Goal: Check status: Check status

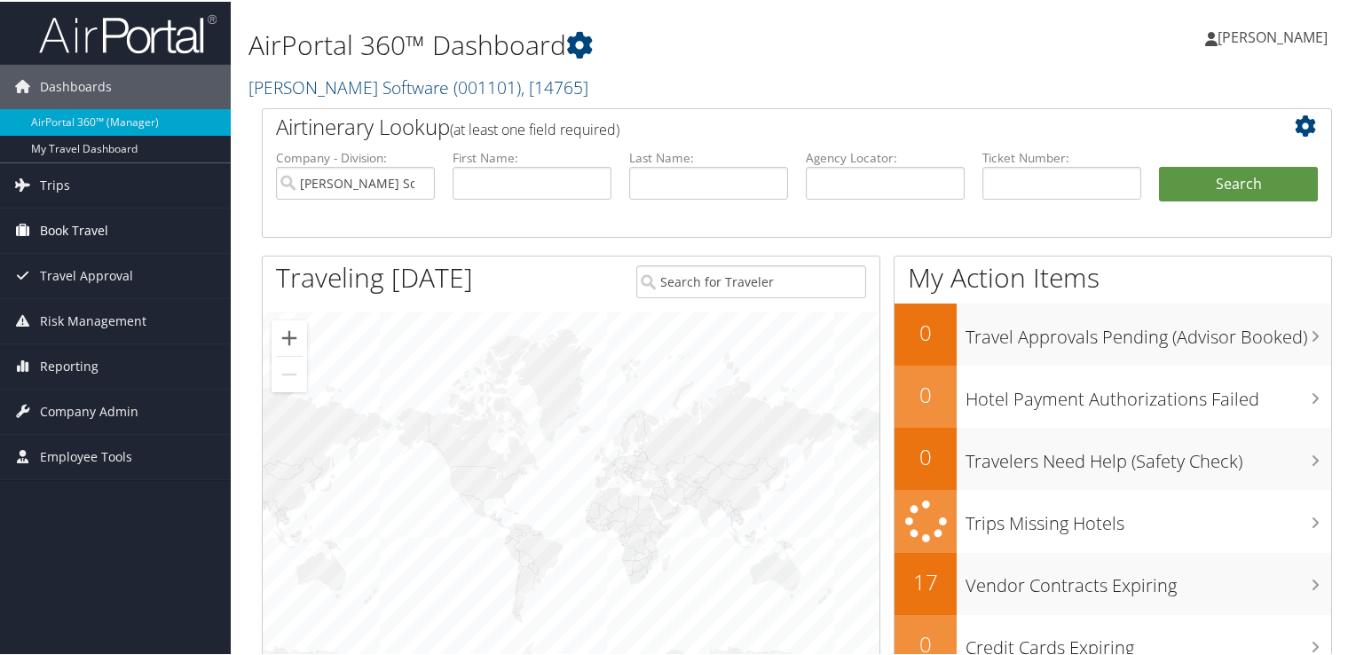
click at [78, 234] on span "Book Travel" at bounding box center [74, 229] width 68 height 44
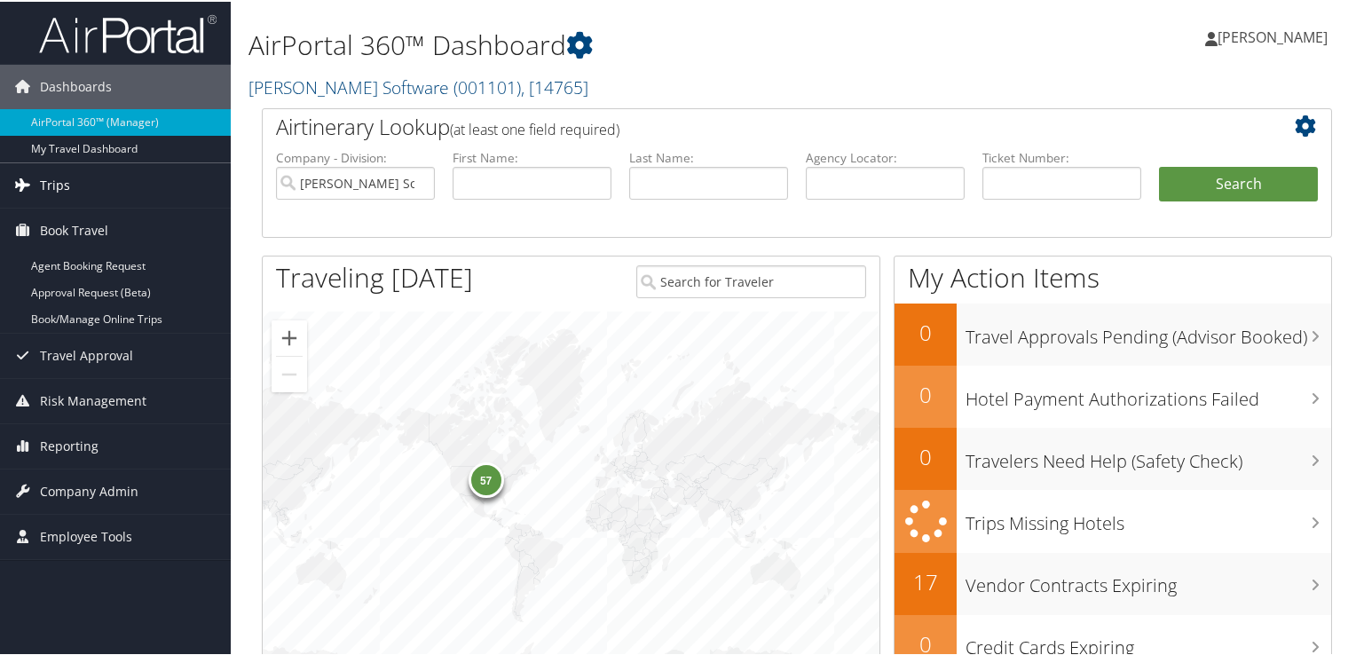
click at [53, 185] on span "Trips" at bounding box center [55, 183] width 30 height 44
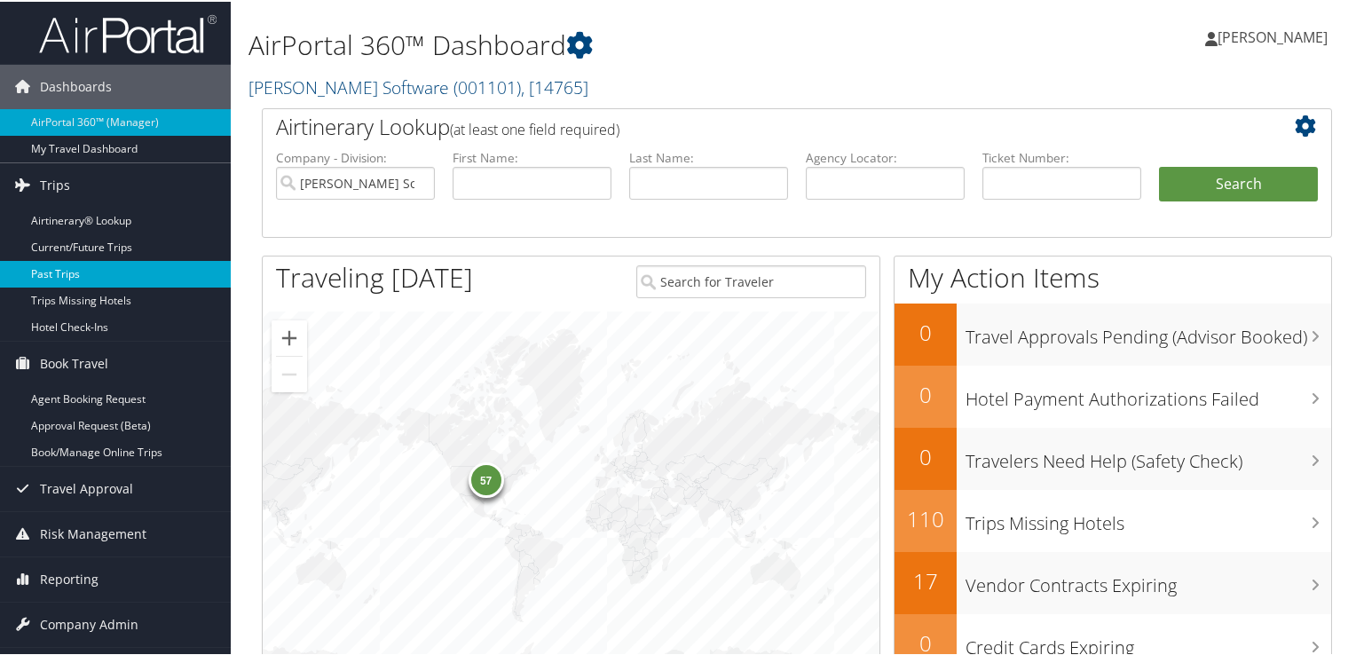
click at [60, 267] on link "Past Trips" at bounding box center [115, 272] width 231 height 27
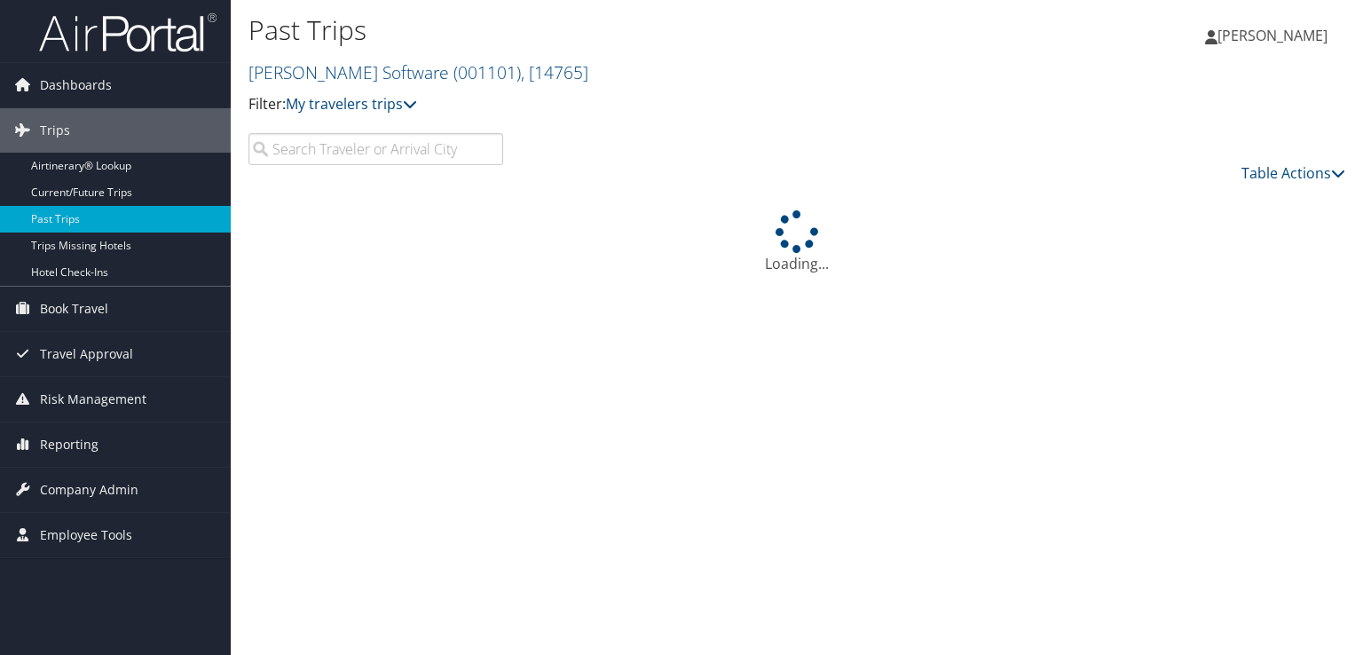
click at [397, 156] on input "search" at bounding box center [375, 149] width 255 height 32
drag, startPoint x: 340, startPoint y: 151, endPoint x: 263, endPoint y: 147, distance: 77.3
click at [263, 147] on input "suqeira" at bounding box center [375, 149] width 255 height 32
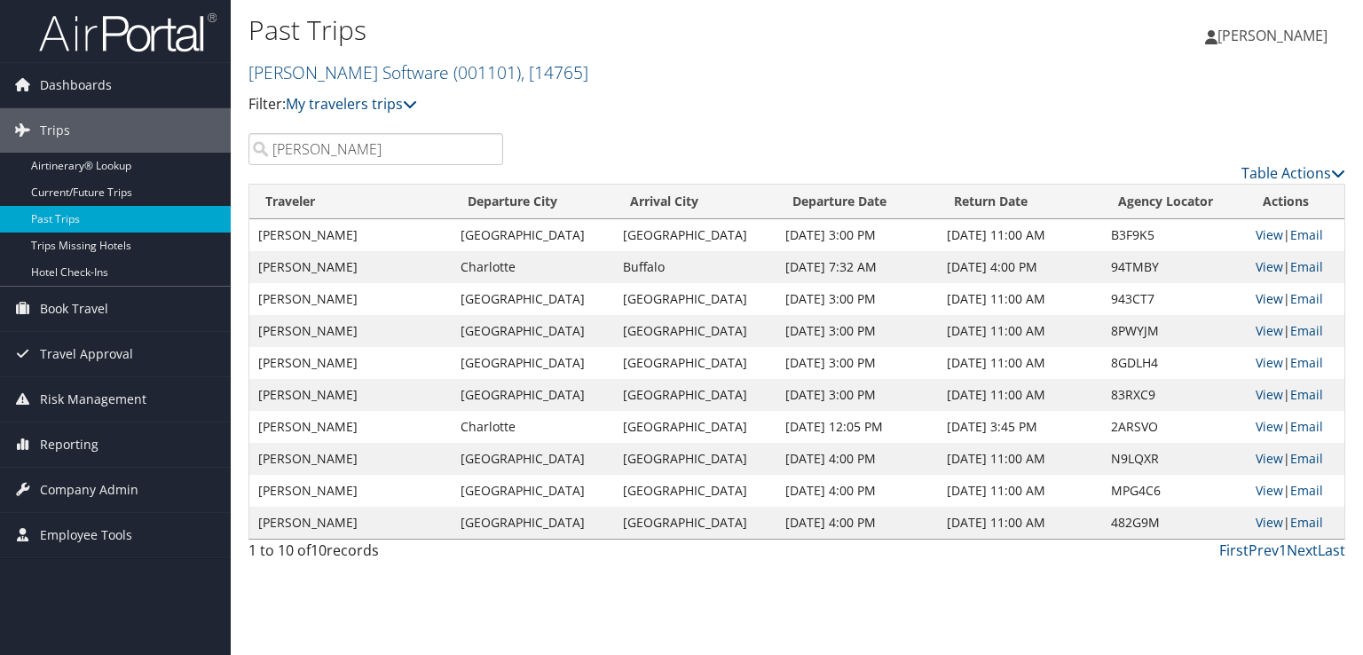
click at [1256, 298] on link "View" at bounding box center [1270, 298] width 28 height 17
drag, startPoint x: 330, startPoint y: 154, endPoint x: 274, endPoint y: 154, distance: 55.9
click at [274, 154] on input "joyce" at bounding box center [375, 149] width 255 height 32
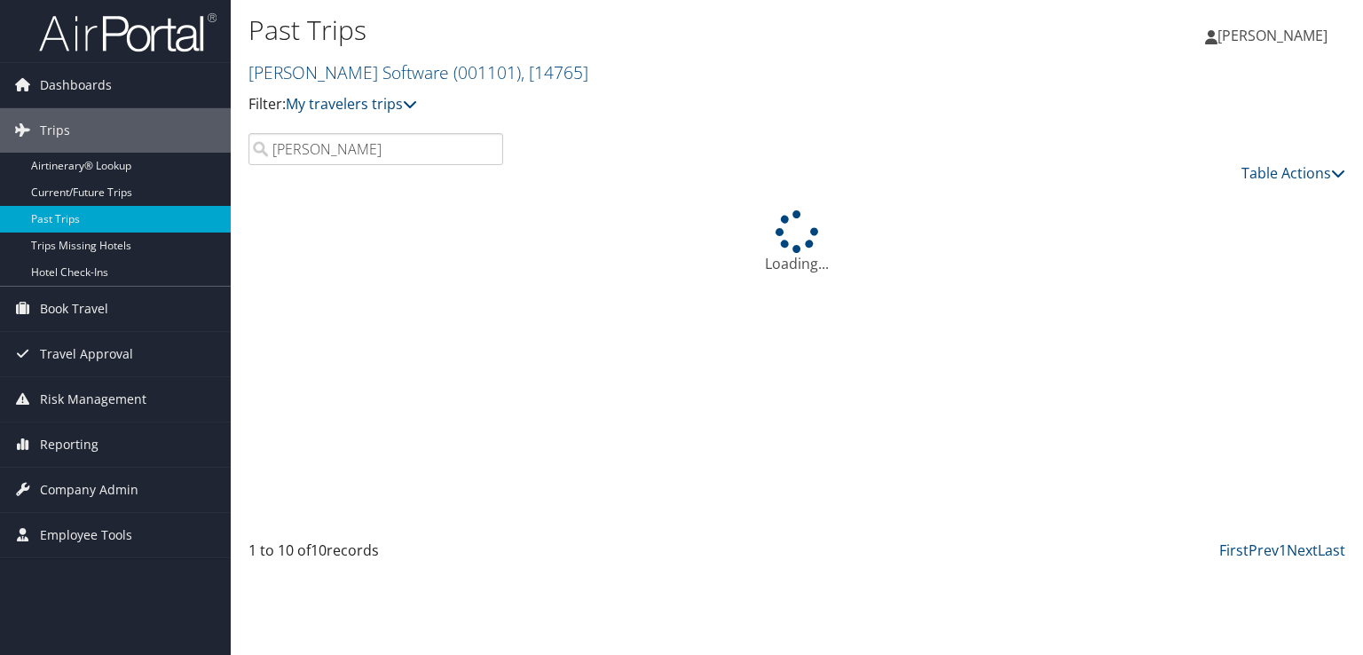
type input "j"
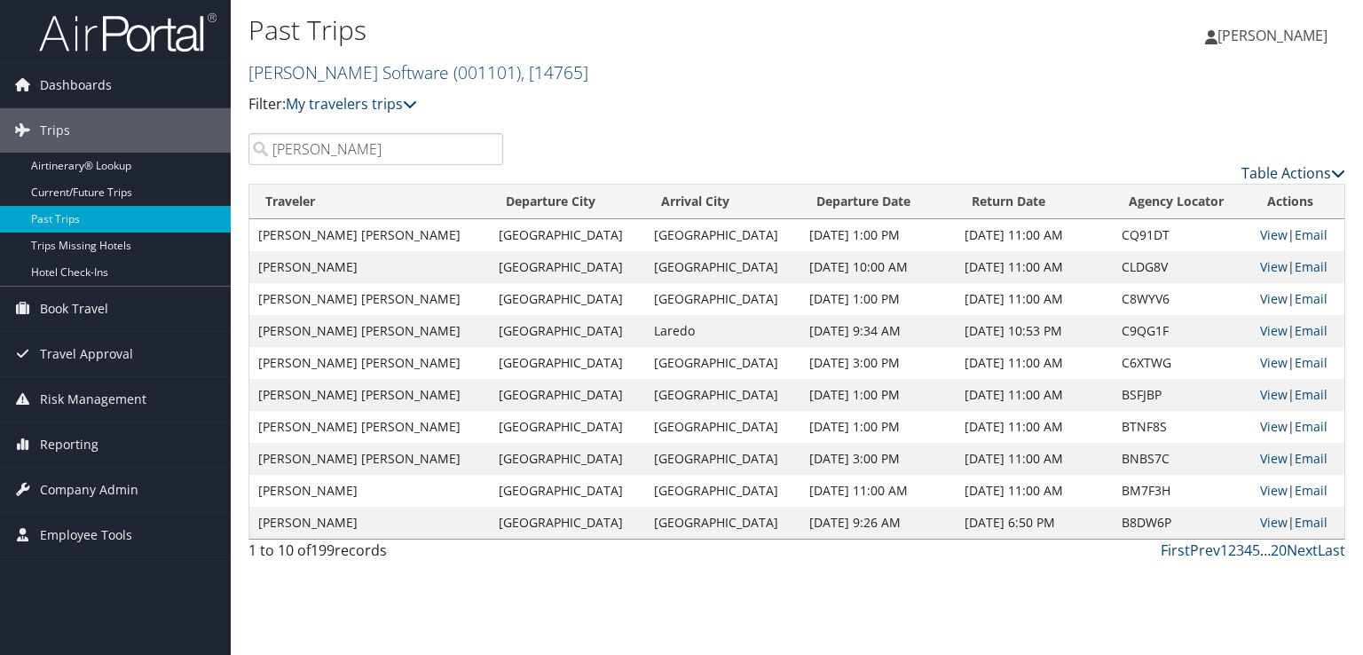
click at [1272, 174] on link "Table Actions" at bounding box center [1293, 173] width 104 height 20
click at [1164, 256] on link "Page Length" at bounding box center [1220, 261] width 233 height 30
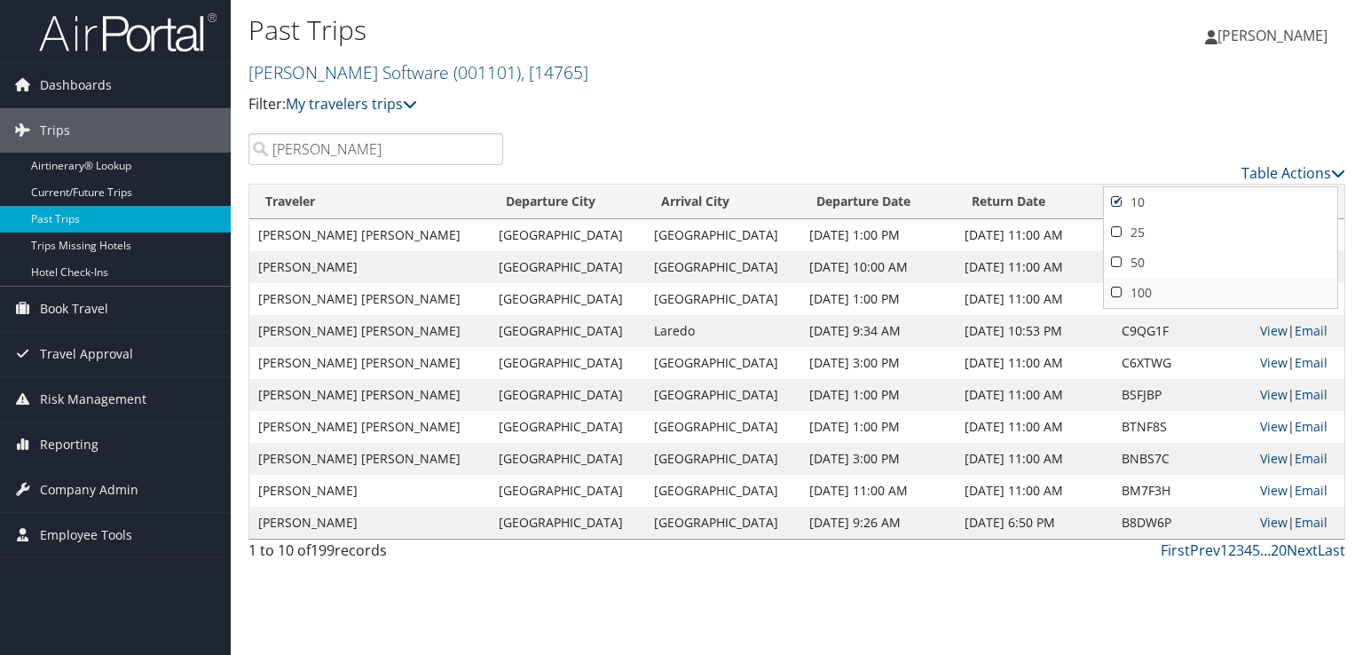
click at [1122, 291] on link "100" at bounding box center [1220, 293] width 233 height 30
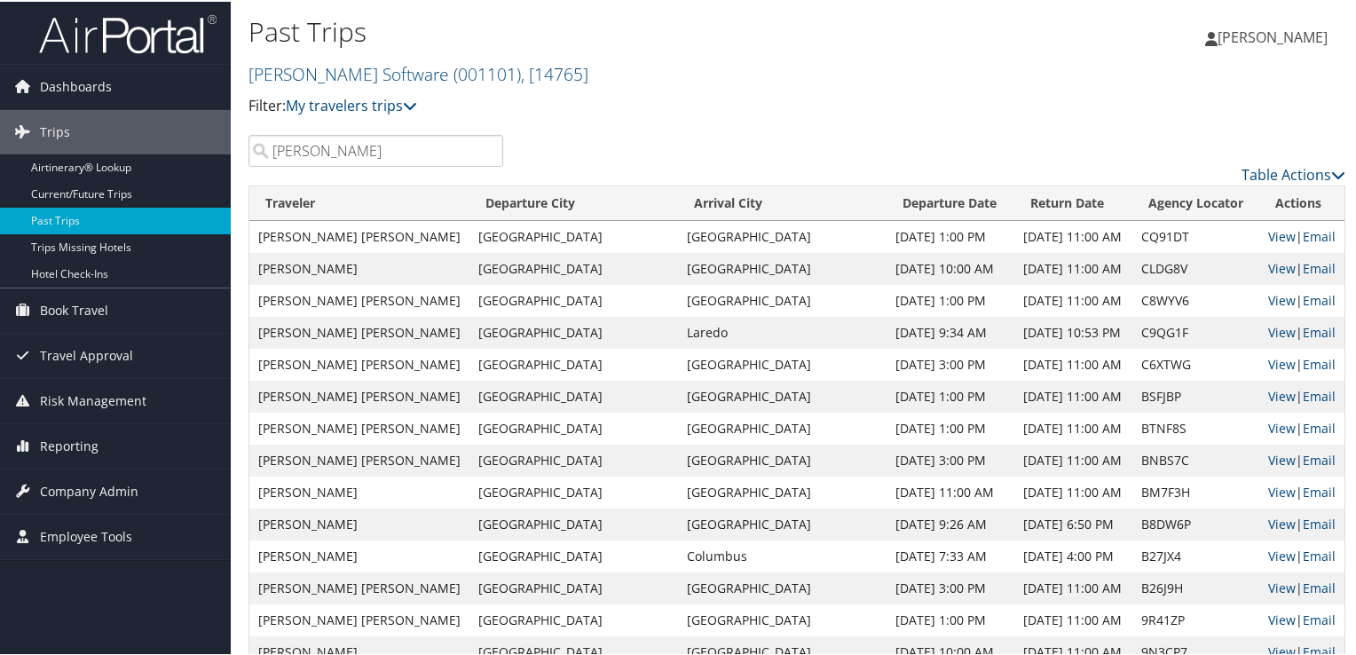
click at [274, 151] on input "smith" at bounding box center [375, 149] width 255 height 32
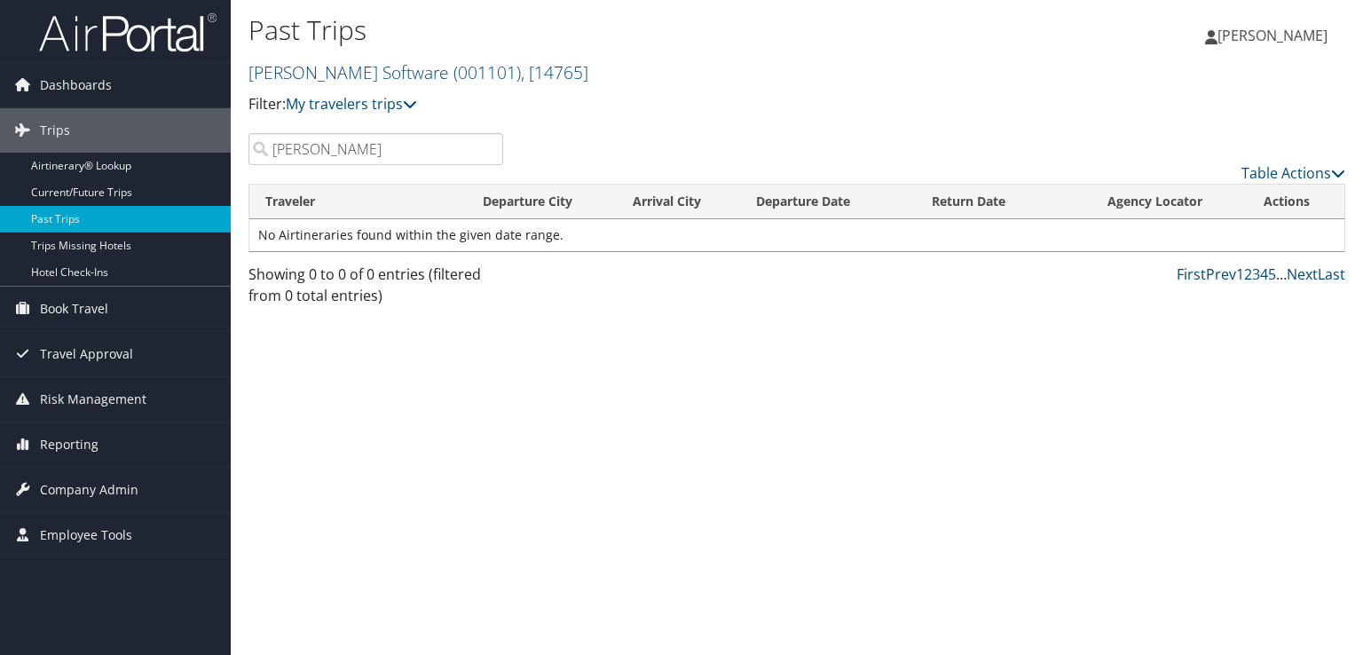
drag, startPoint x: 375, startPoint y: 146, endPoint x: 242, endPoint y: 144, distance: 133.1
click at [242, 144] on div "Adrianna smith" at bounding box center [375, 149] width 281 height 32
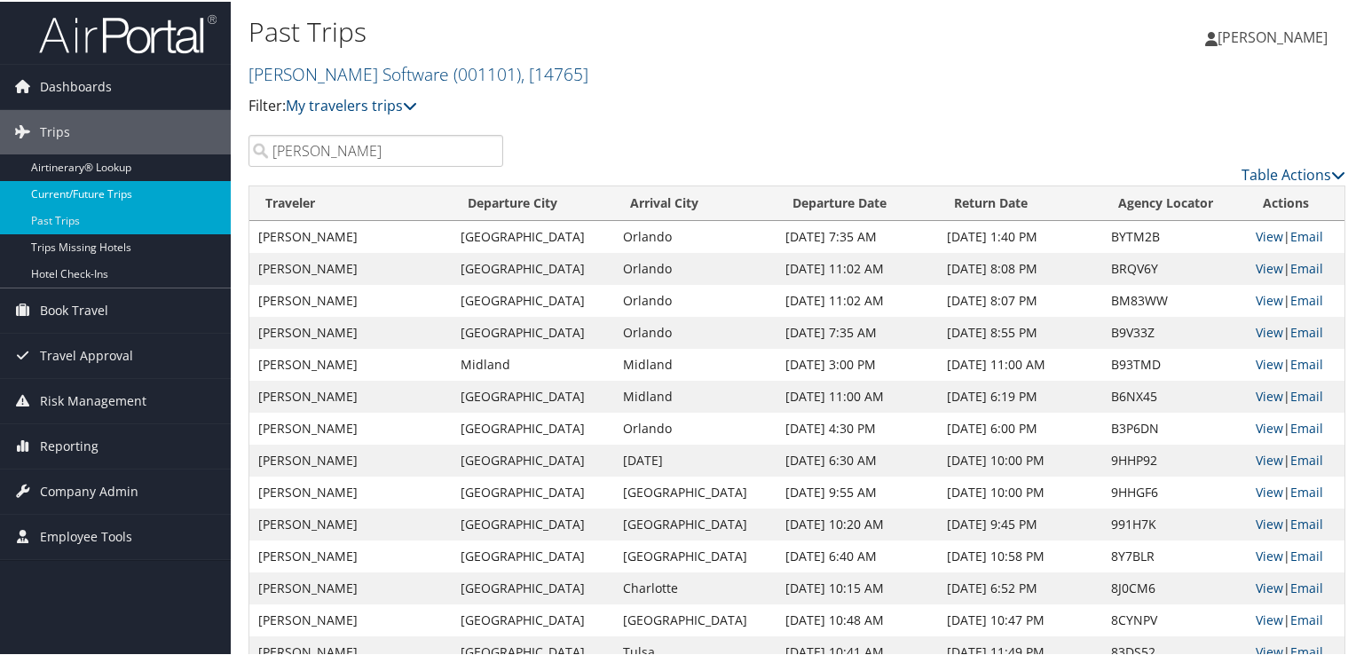
type input "tedder"
click at [93, 191] on link "Current/Future Trips" at bounding box center [115, 192] width 231 height 27
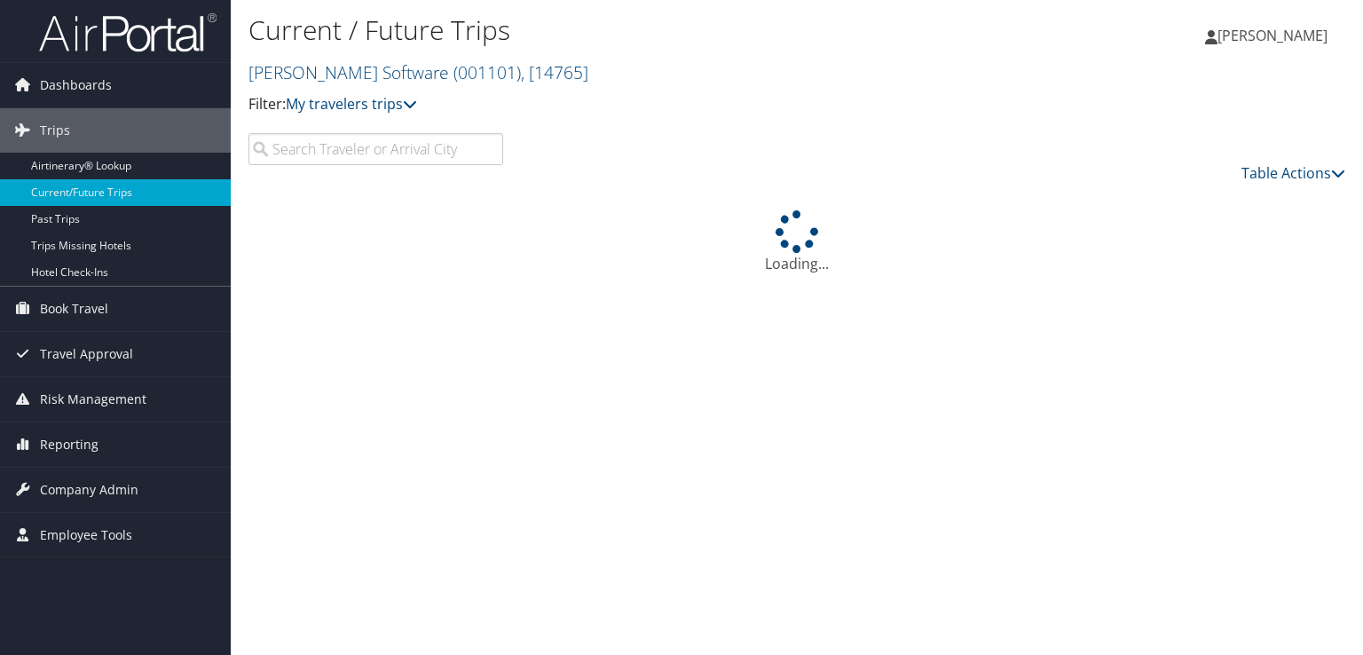
click at [379, 152] on input "search" at bounding box center [375, 149] width 255 height 32
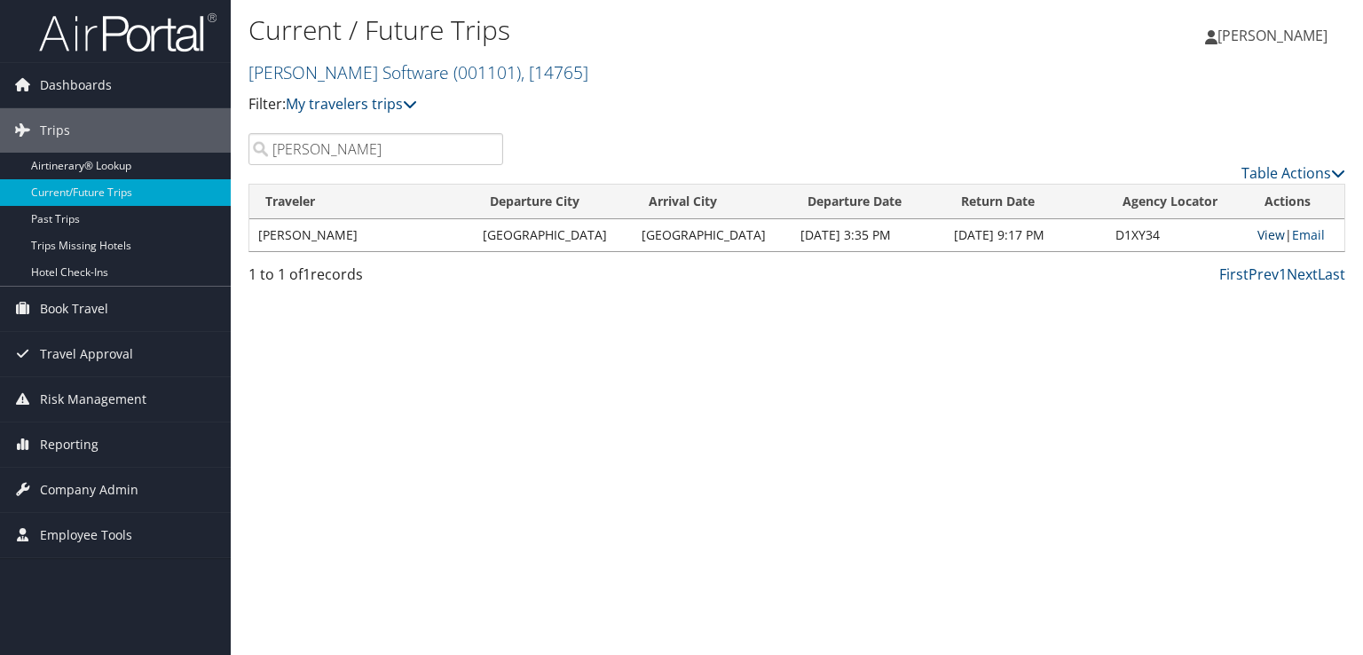
click at [1264, 232] on link "View" at bounding box center [1271, 234] width 28 height 17
drag, startPoint x: 354, startPoint y: 148, endPoint x: 252, endPoint y: 146, distance: 102.1
click at [252, 146] on input "tedder" at bounding box center [375, 149] width 255 height 32
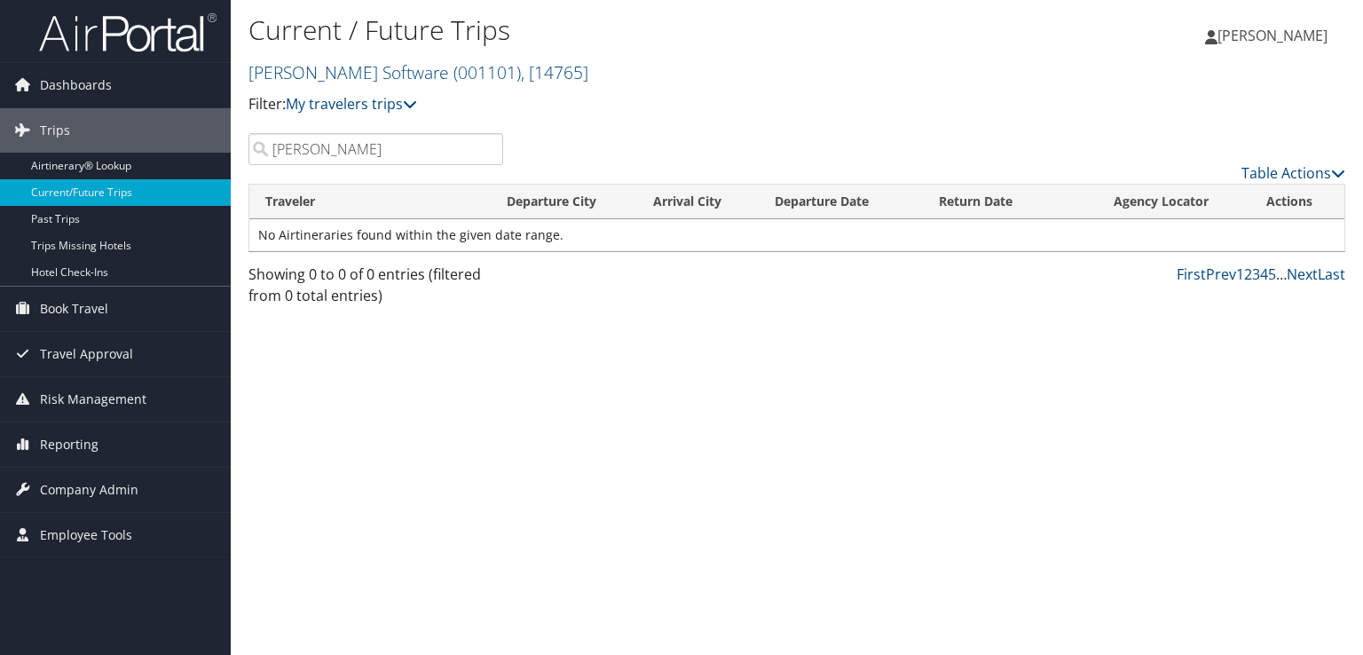
drag, startPoint x: 322, startPoint y: 148, endPoint x: 256, endPoint y: 150, distance: 66.6
click at [256, 150] on input "arron" at bounding box center [375, 149] width 255 height 32
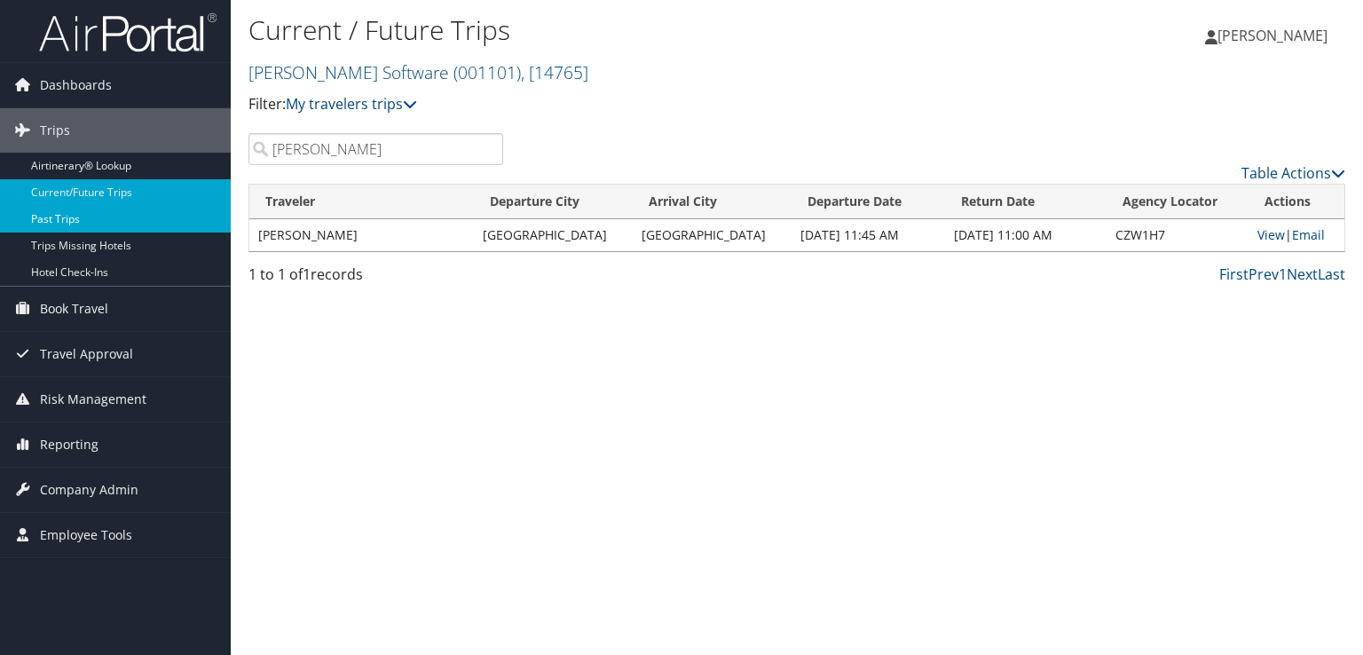
type input "sloss"
click at [46, 217] on link "Past Trips" at bounding box center [115, 219] width 231 height 27
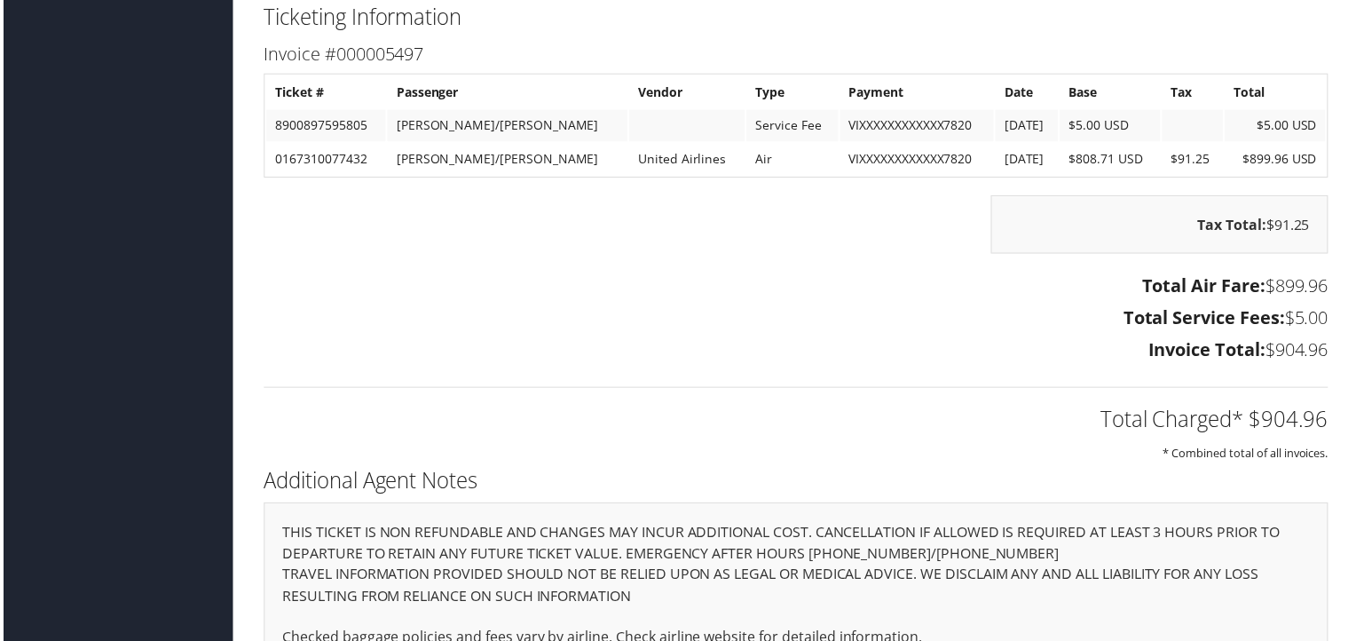
scroll to position [1593, 0]
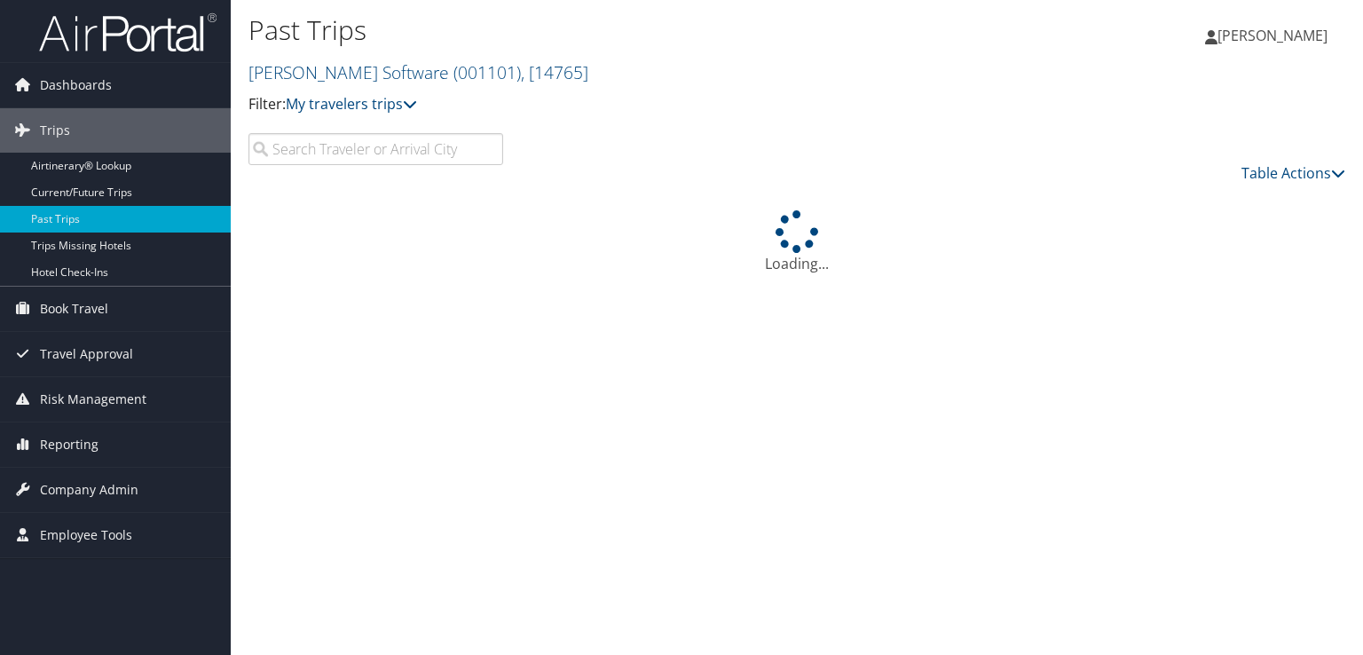
click at [344, 151] on input "search" at bounding box center [375, 149] width 255 height 32
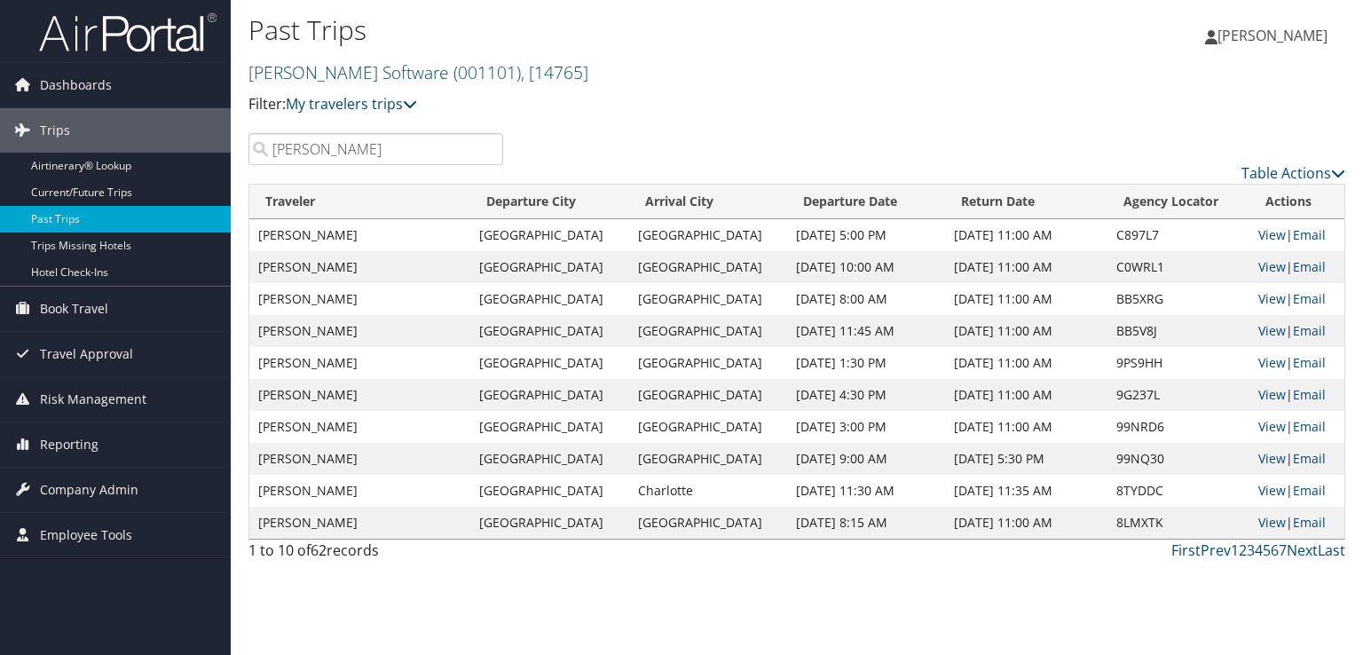
type input "[PERSON_NAME]"
click at [130, 193] on link "Current/Future Trips" at bounding box center [115, 192] width 231 height 27
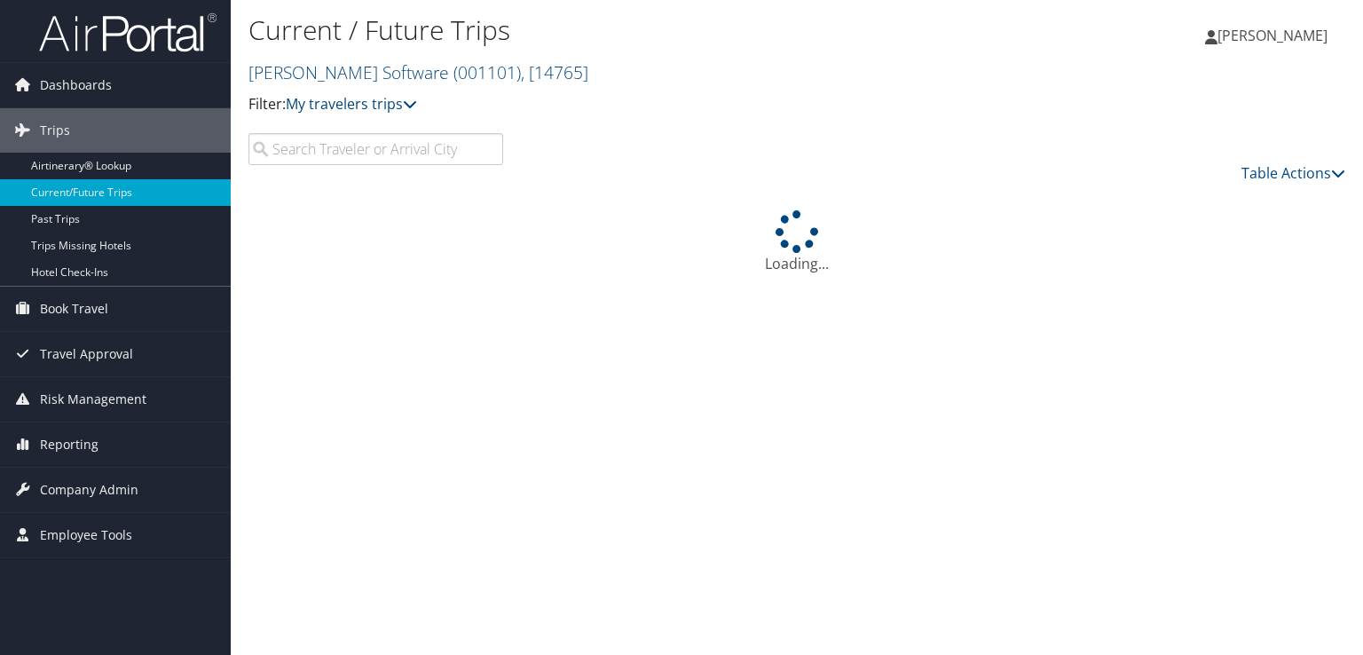
click at [363, 148] on input "search" at bounding box center [375, 149] width 255 height 32
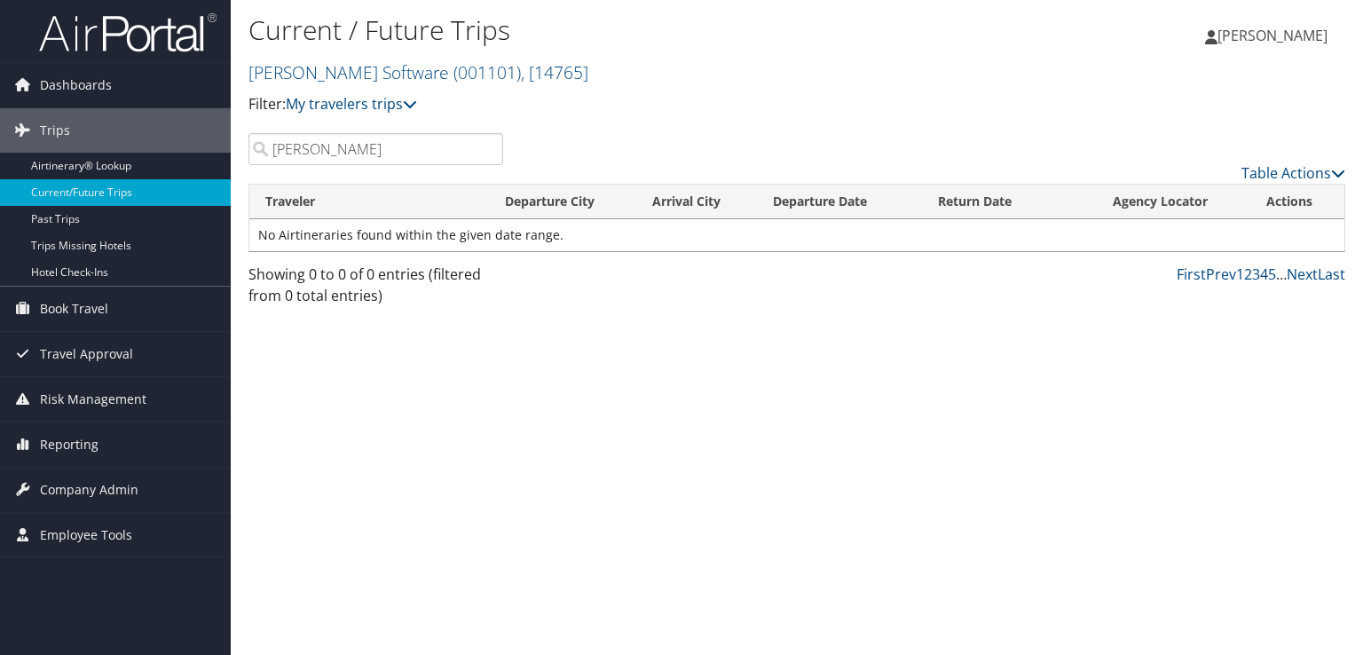
type input "[PERSON_NAME]"
click at [75, 221] on link "Past Trips" at bounding box center [115, 219] width 231 height 27
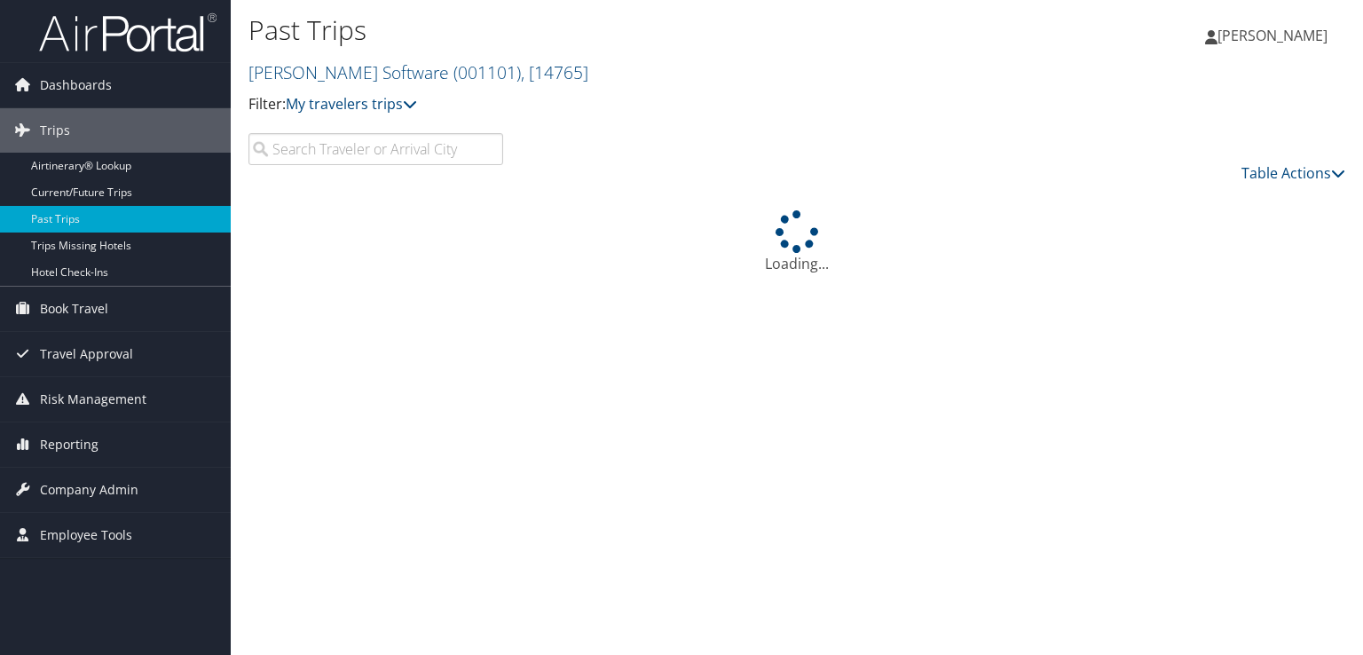
click at [351, 148] on input "search" at bounding box center [375, 149] width 255 height 32
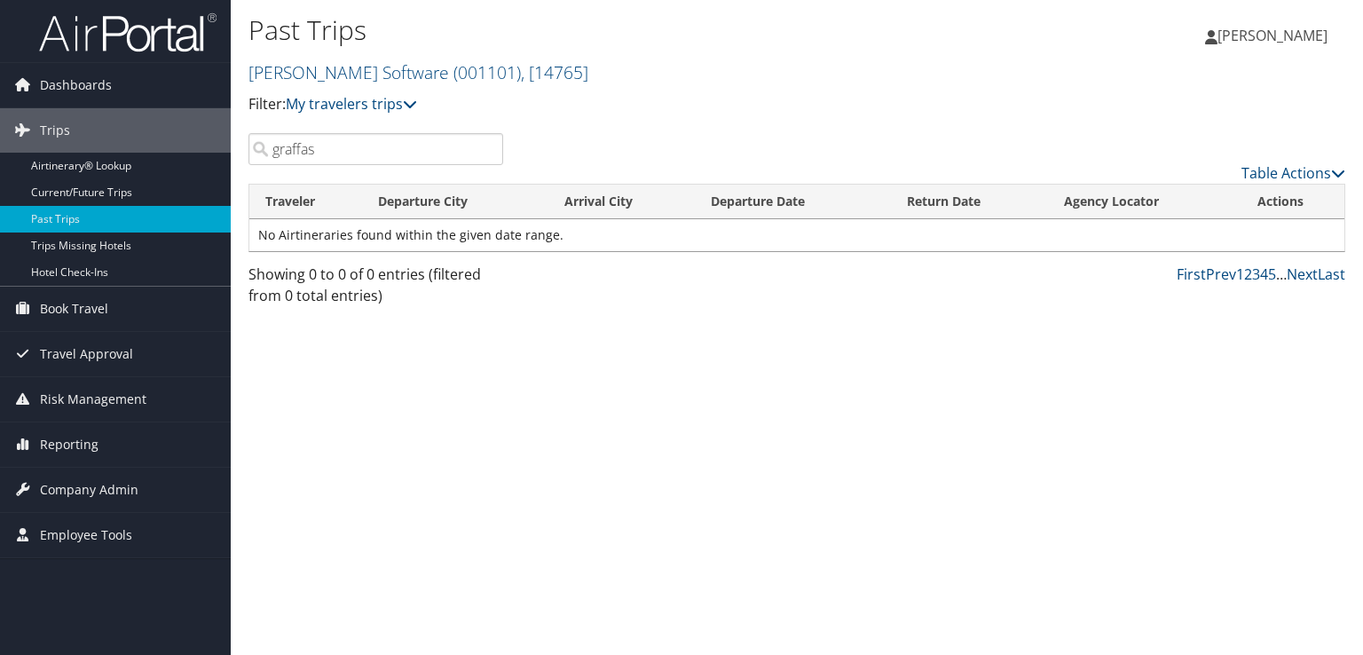
click at [301, 147] on input "graffas" at bounding box center [375, 149] width 255 height 32
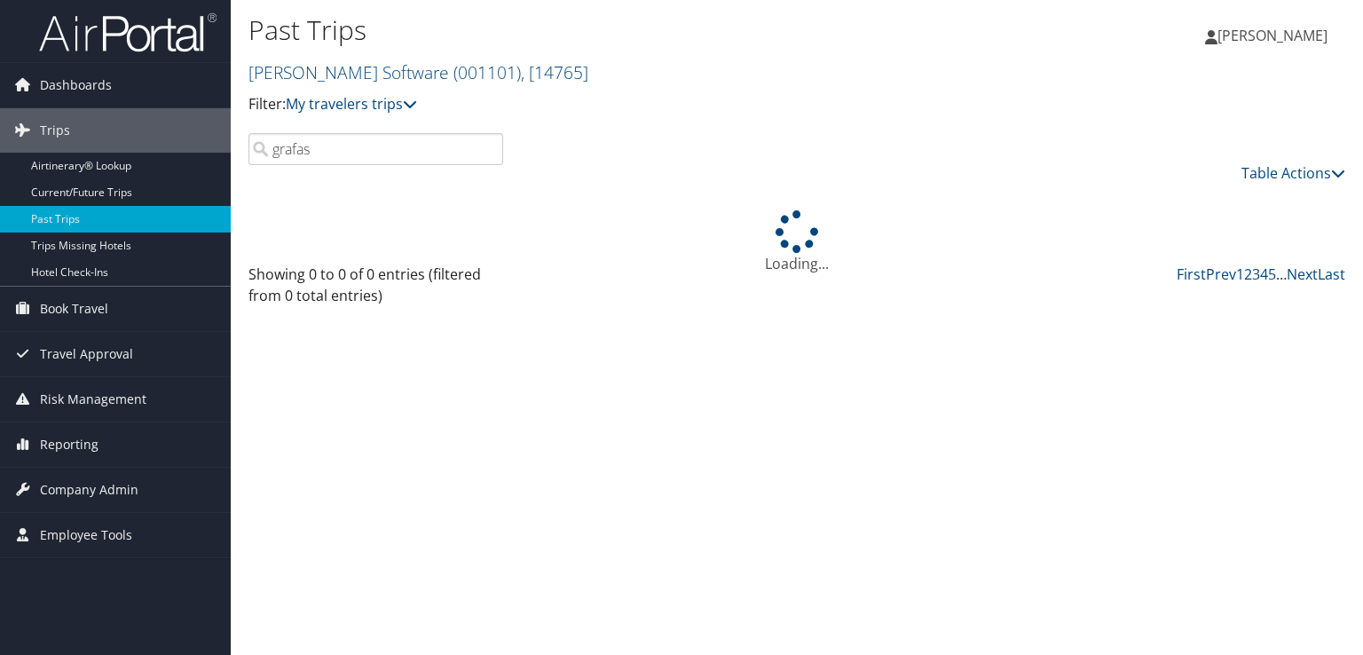
click at [357, 159] on input "grafas" at bounding box center [375, 149] width 255 height 32
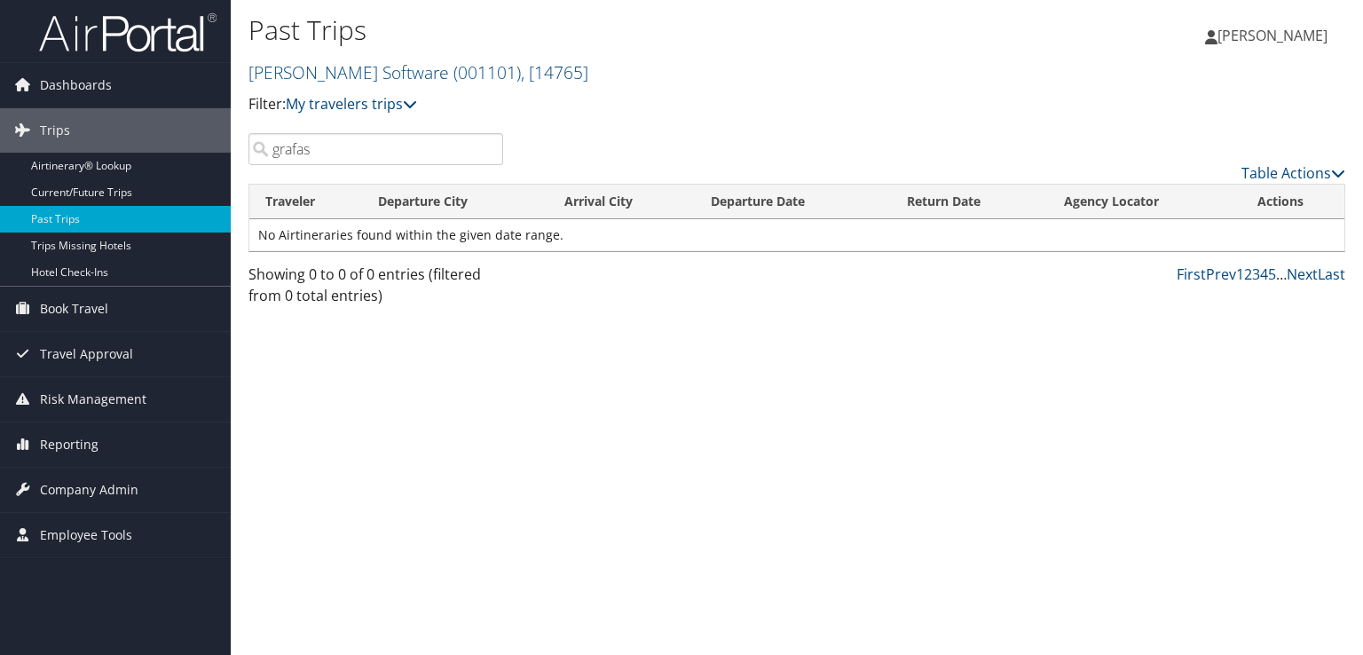
drag, startPoint x: 342, startPoint y: 157, endPoint x: 274, endPoint y: 147, distance: 68.1
click at [274, 147] on input "grafas" at bounding box center [375, 149] width 255 height 32
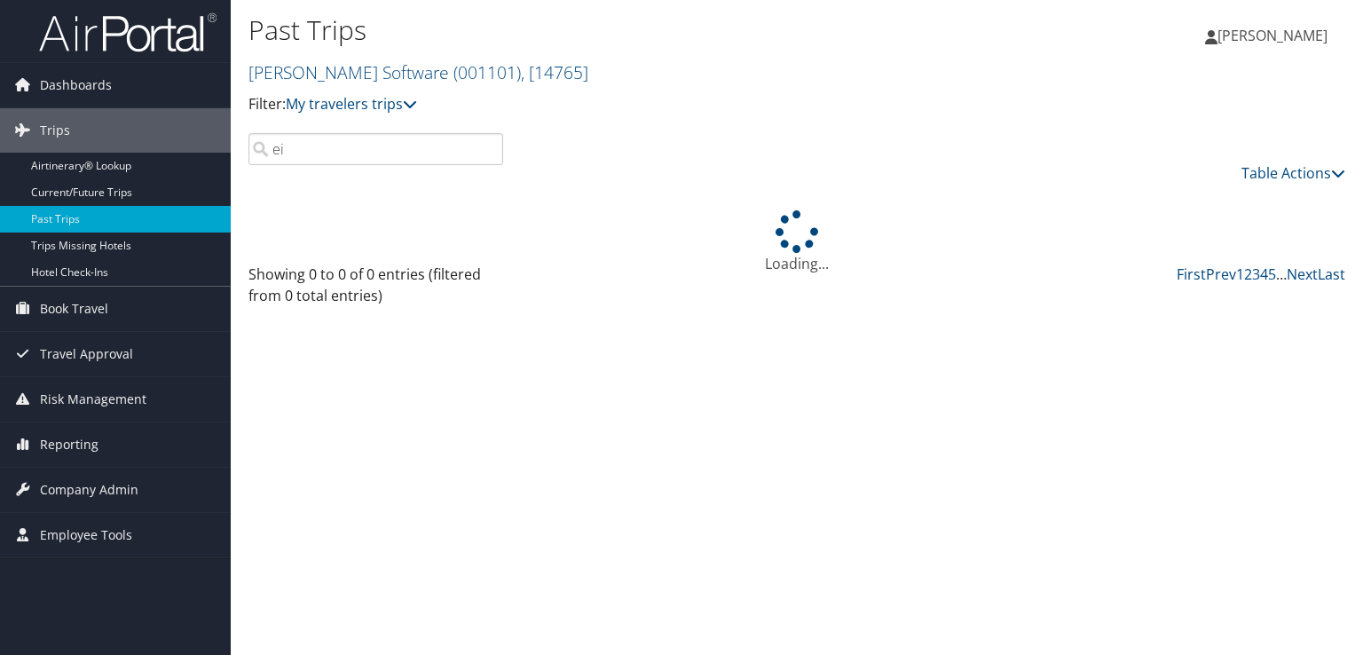
type input "e"
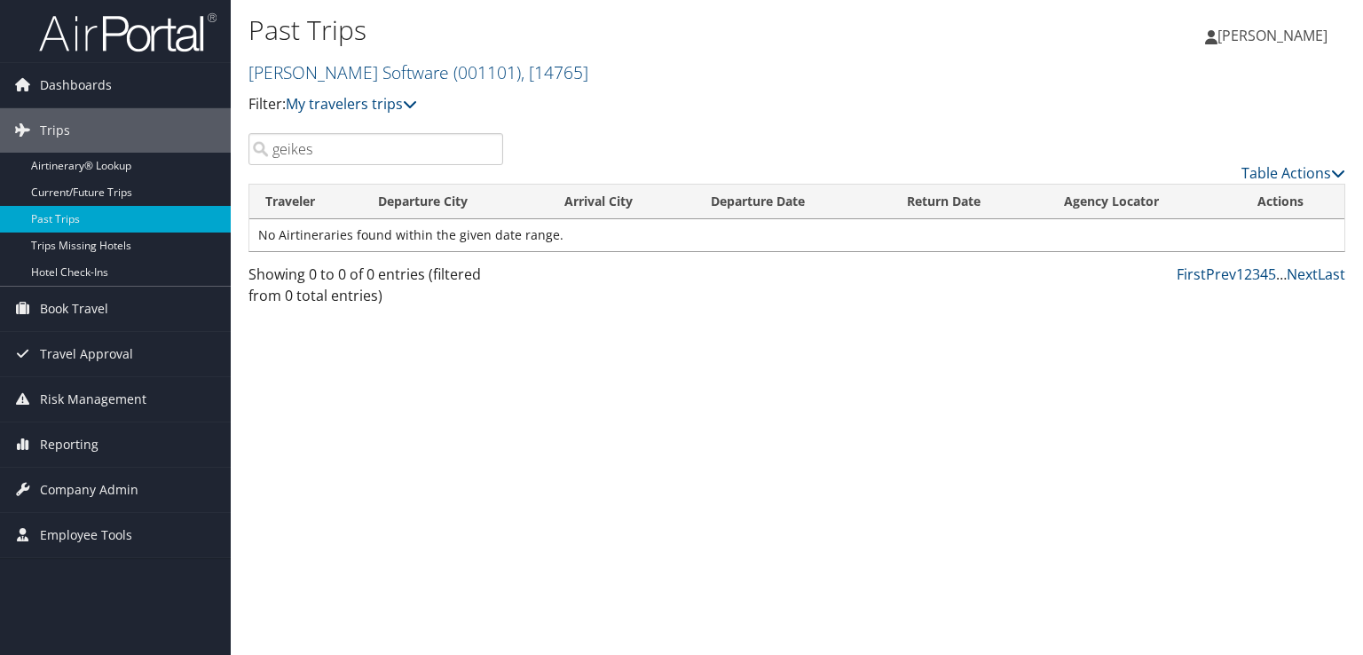
click at [292, 151] on input "geikes" at bounding box center [375, 149] width 255 height 32
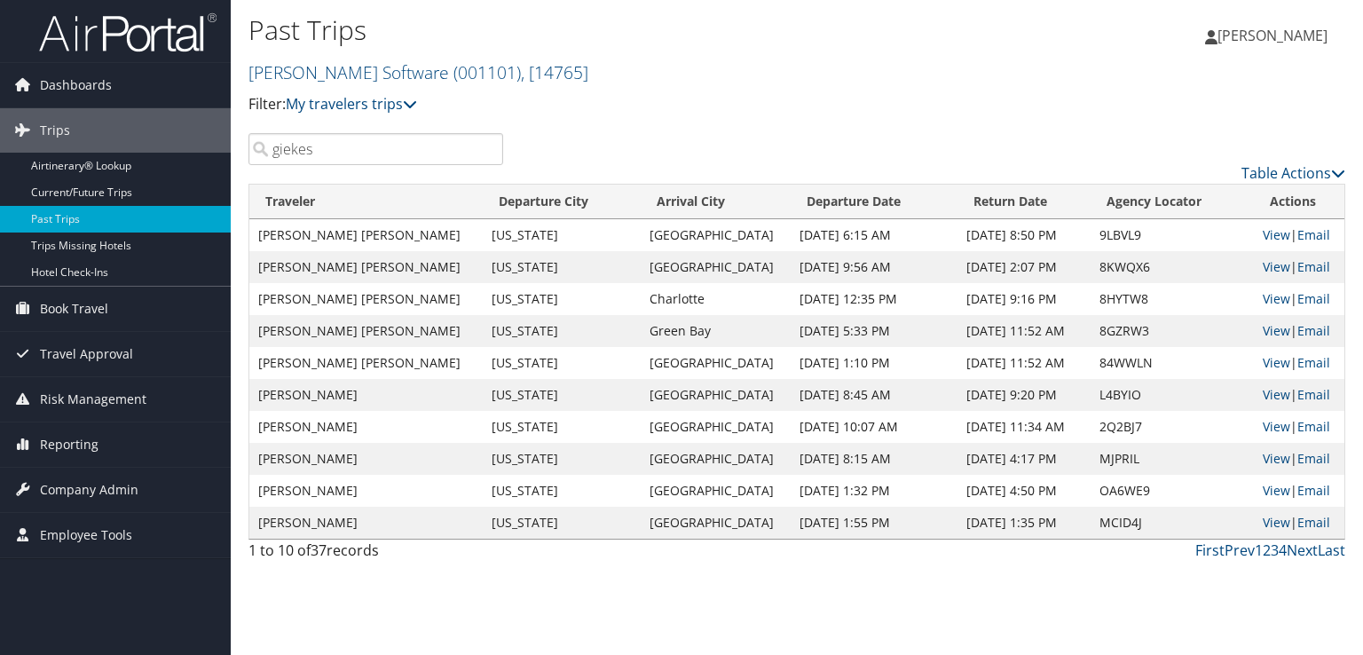
type input "giekes"
click at [74, 186] on link "Current/Future Trips" at bounding box center [115, 192] width 231 height 27
